Goal: Register for event/course

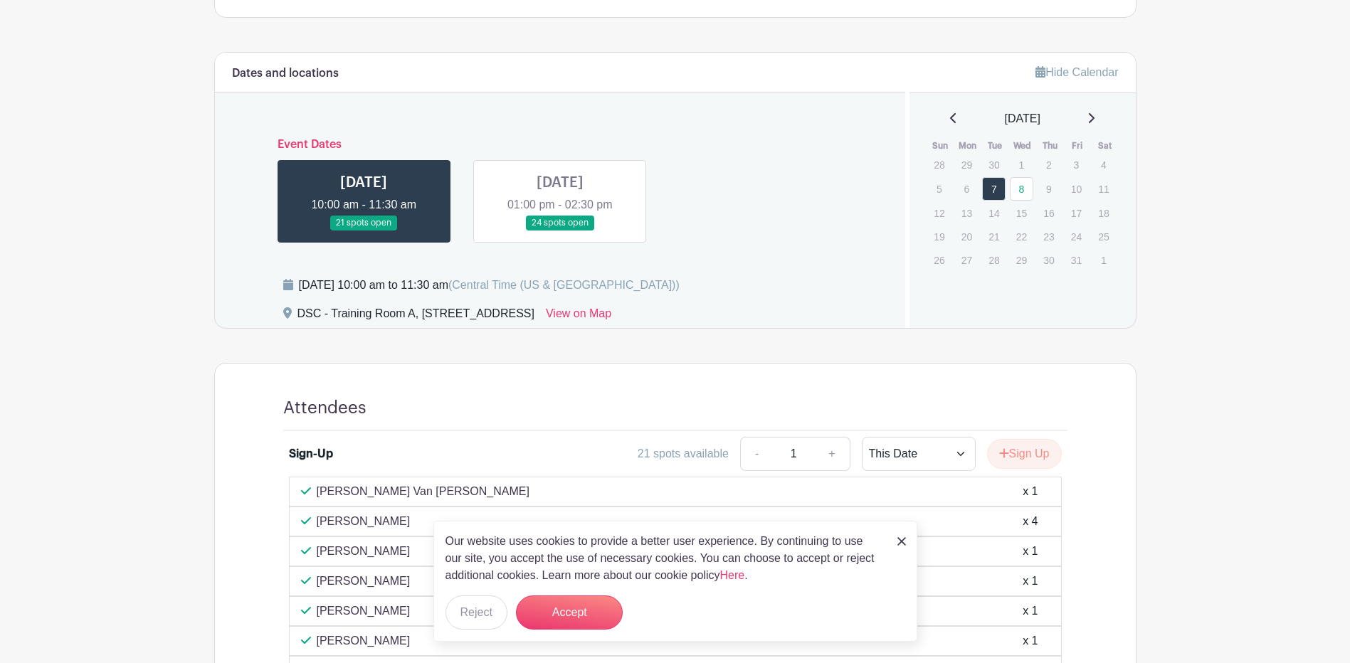
scroll to position [498, 0]
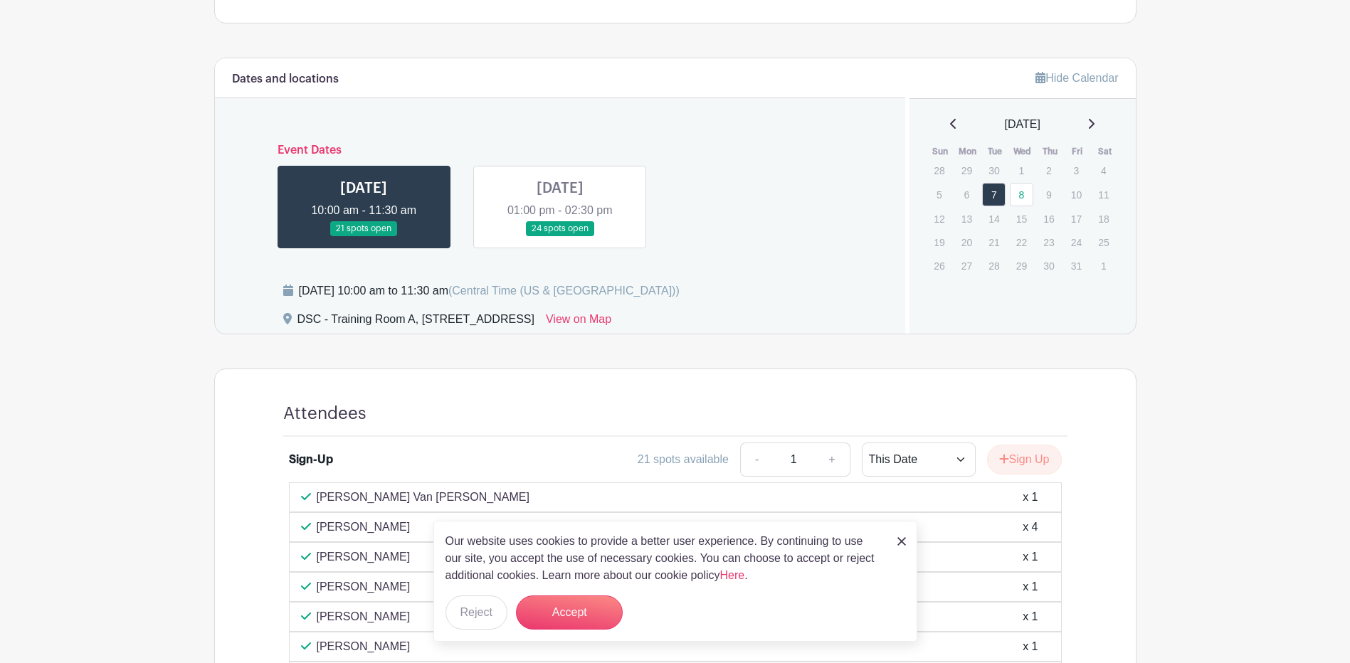
click at [560, 236] on link at bounding box center [560, 236] width 0 height 0
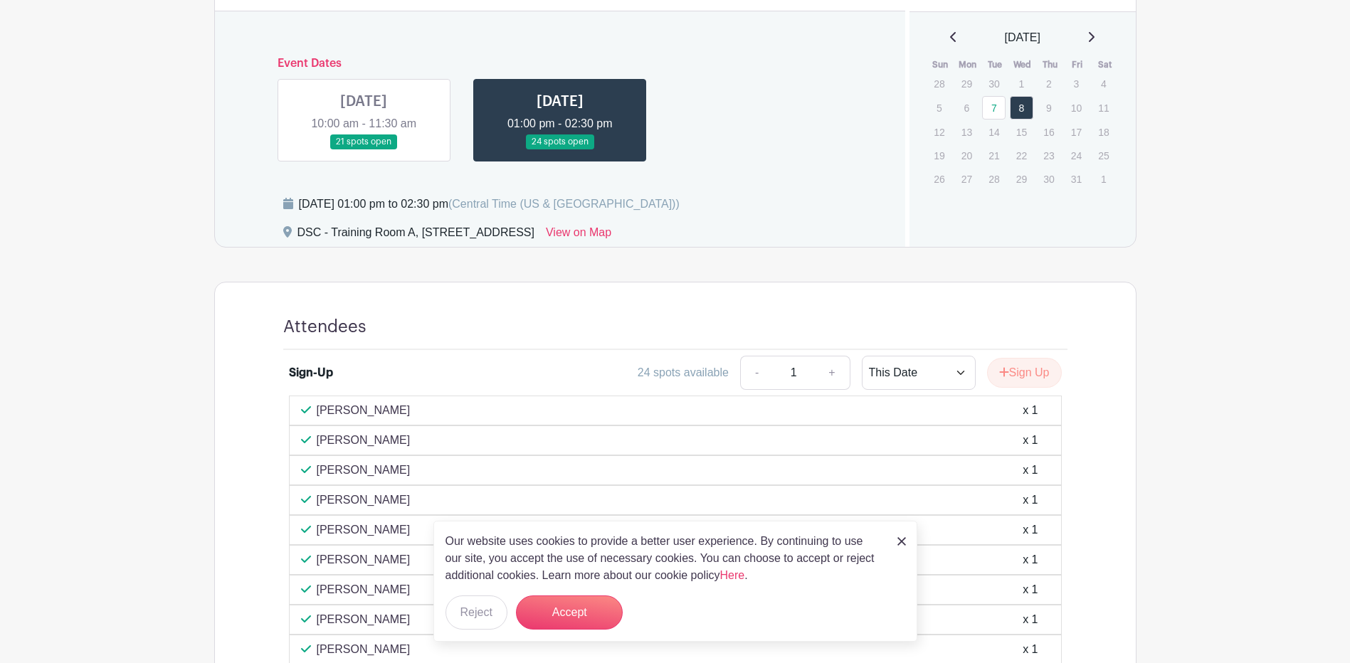
scroll to position [570, 0]
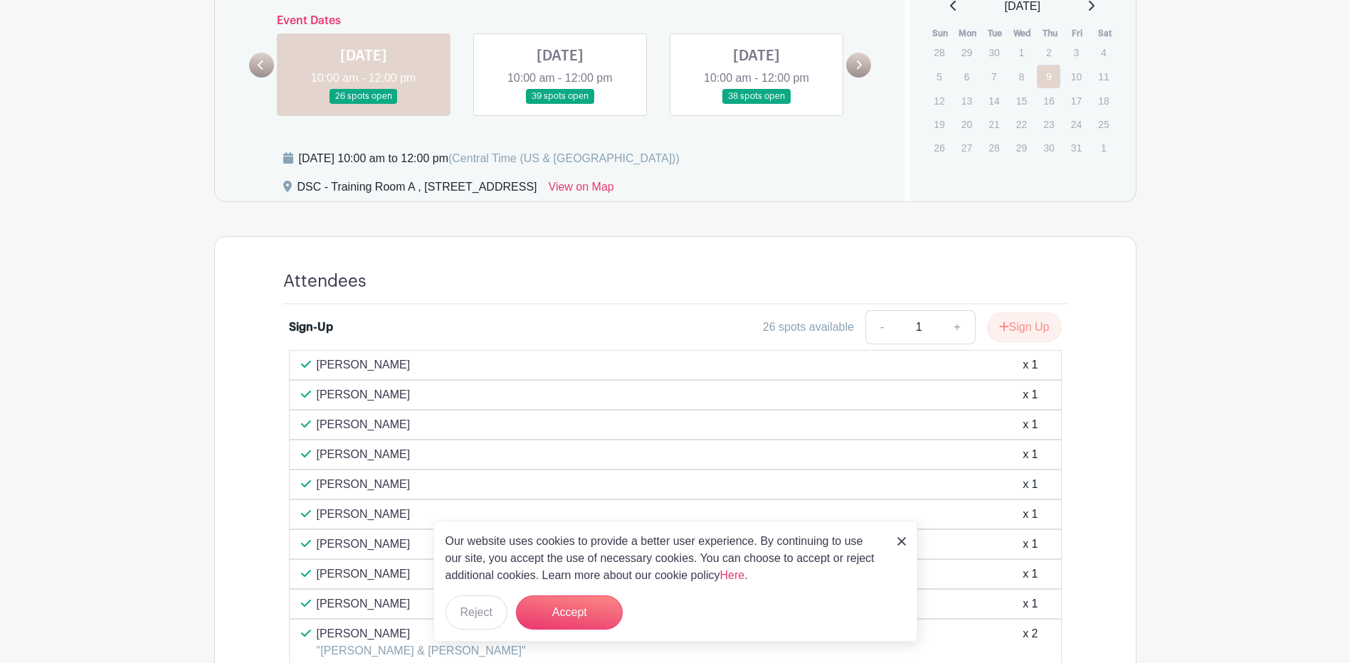
scroll to position [427, 0]
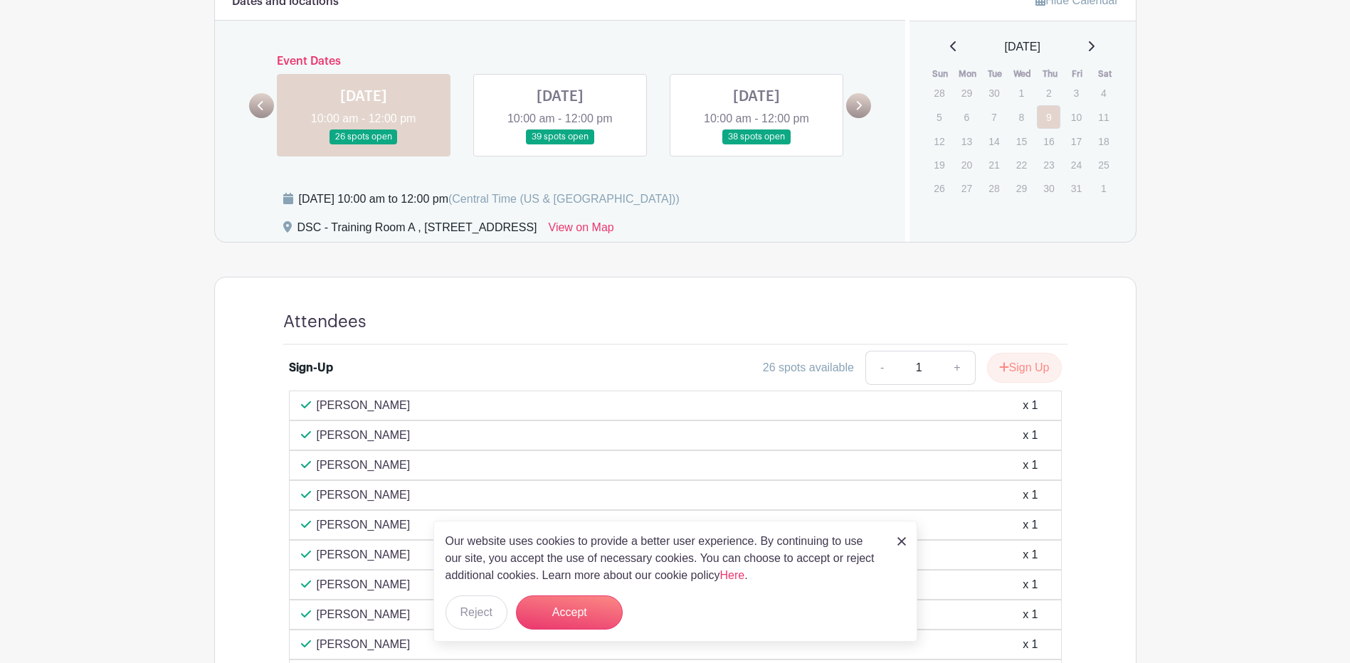
click at [560, 144] on link at bounding box center [560, 144] width 0 height 0
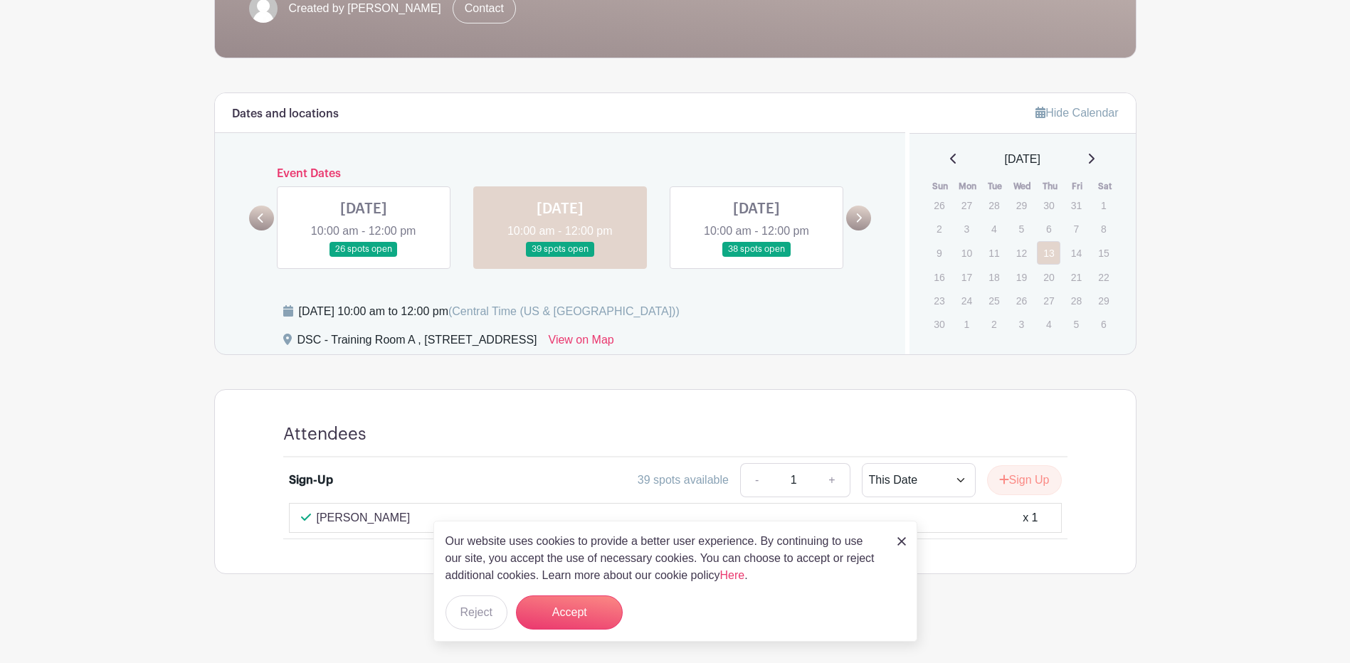
scroll to position [315, 0]
click at [757, 257] on link at bounding box center [757, 257] width 0 height 0
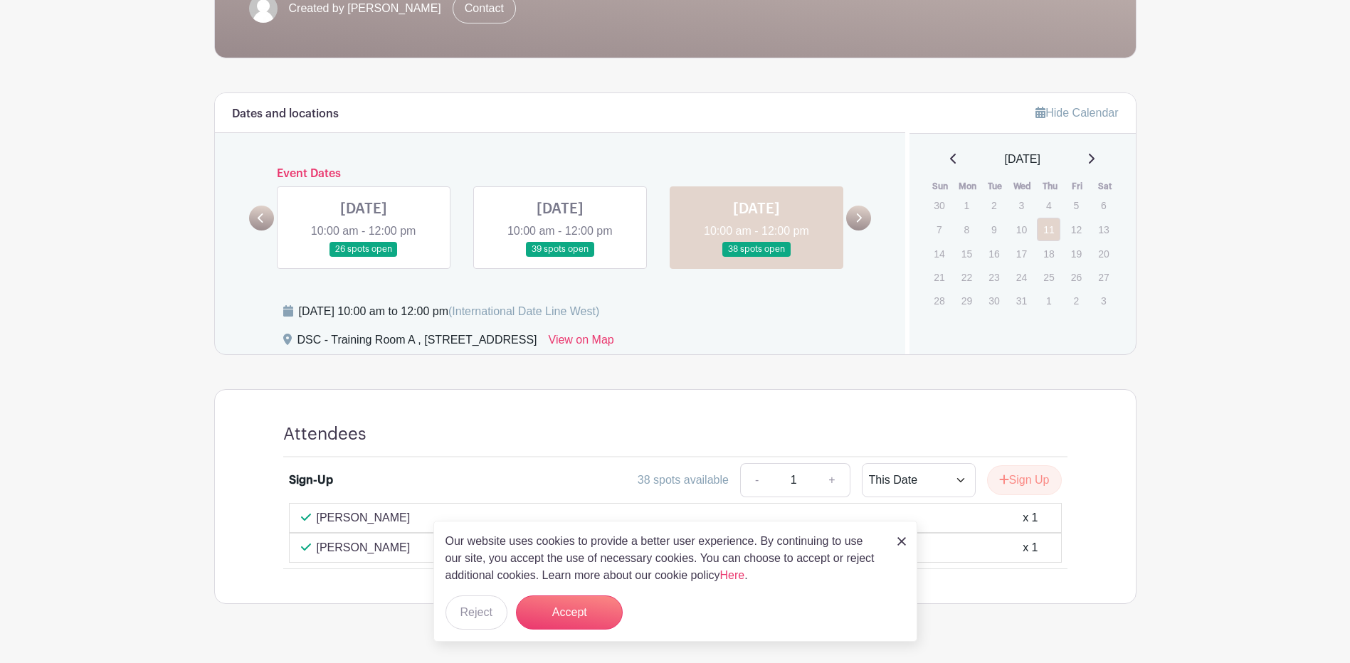
click at [364, 257] on link at bounding box center [364, 257] width 0 height 0
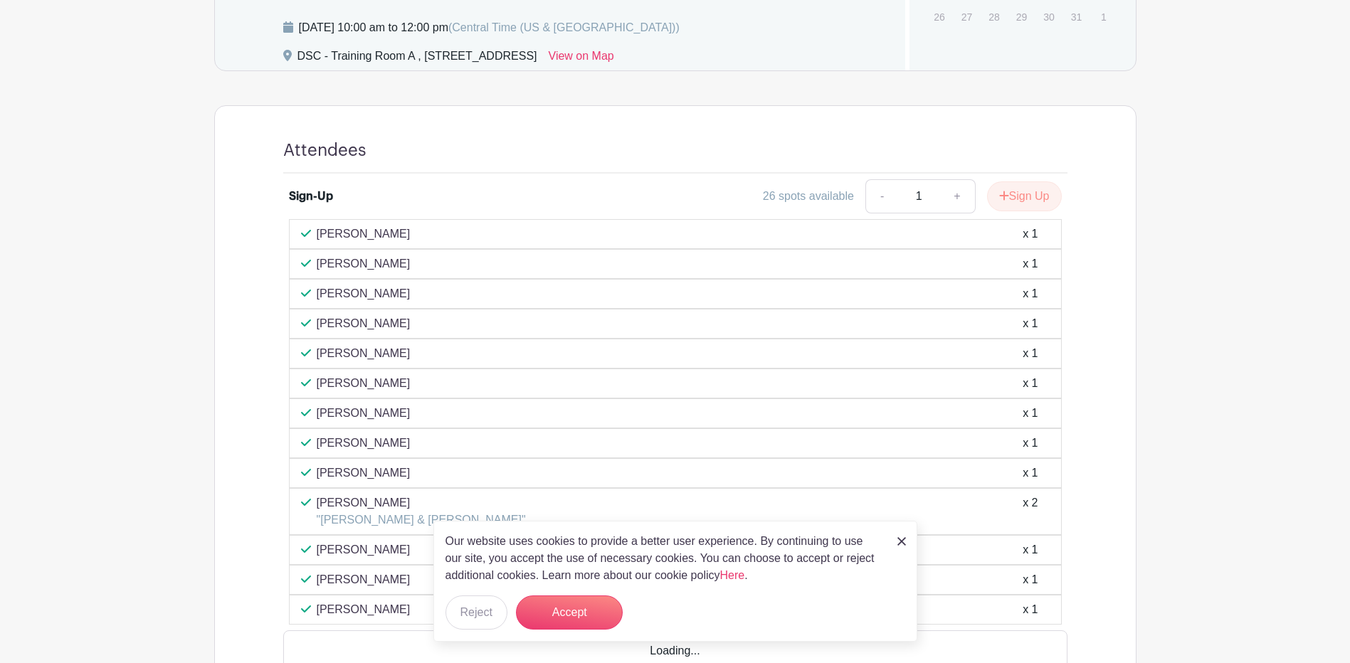
scroll to position [599, 0]
click at [901, 535] on link at bounding box center [902, 540] width 9 height 17
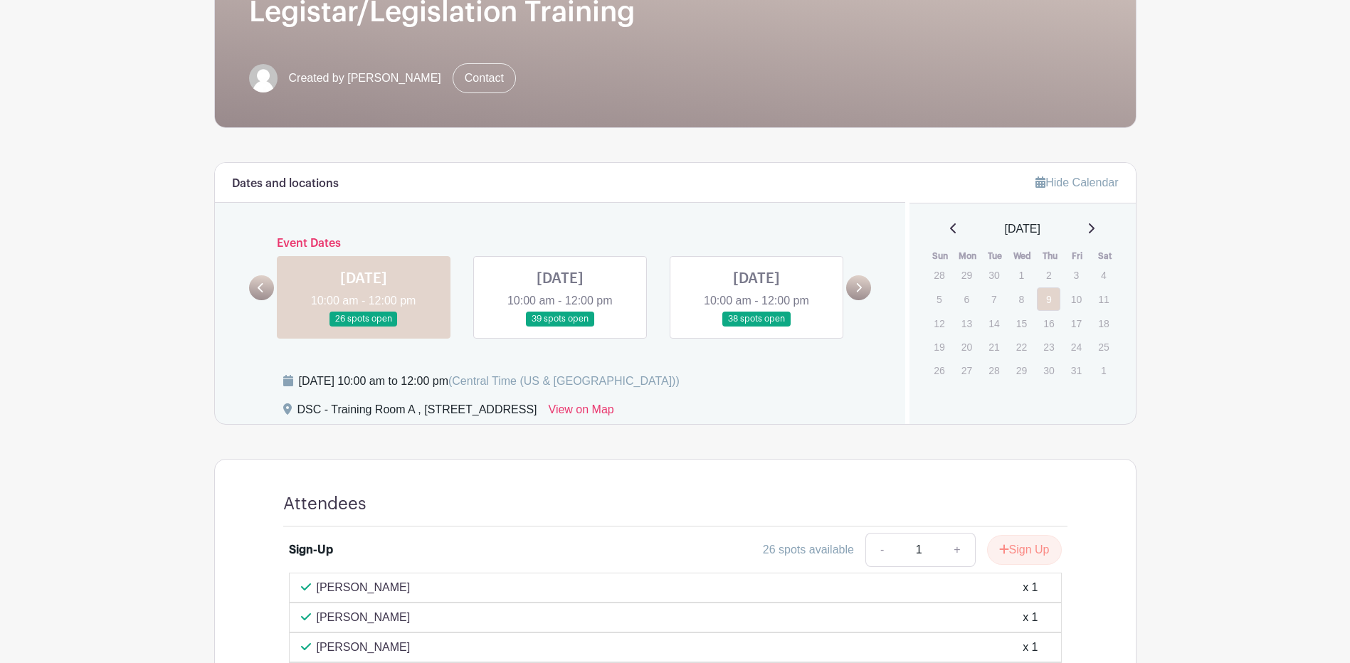
scroll to position [243, 0]
